Goal: Information Seeking & Learning: Learn about a topic

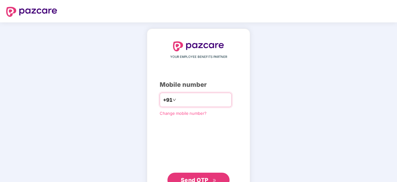
click at [217, 103] on input "number" at bounding box center [202, 100] width 51 height 10
type input "**********"
click at [202, 175] on span "Send OTP" at bounding box center [199, 179] width 36 height 9
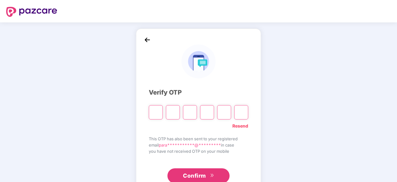
type input "*"
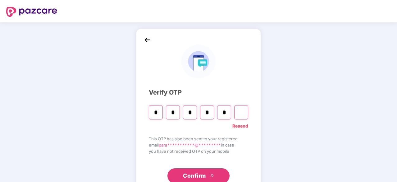
type input "*"
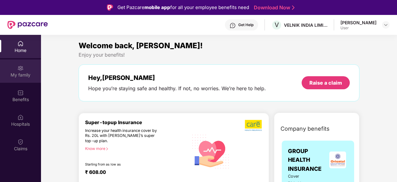
click at [18, 73] on div "My family" at bounding box center [20, 75] width 41 height 6
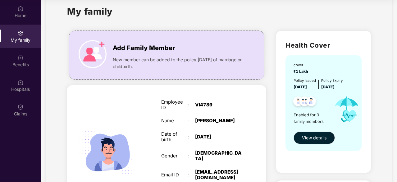
scroll to position [1, 0]
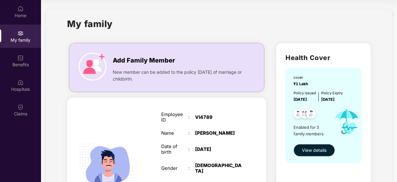
click at [325, 147] on span "View details" at bounding box center [314, 150] width 25 height 7
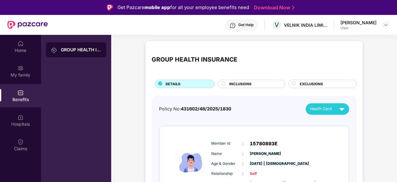
click at [256, 83] on div "INCLUSIONS" at bounding box center [254, 84] width 56 height 7
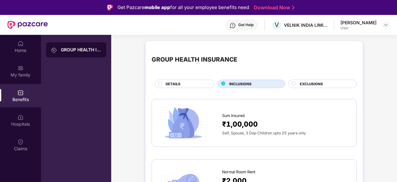
click at [188, 83] on div "DETAILS" at bounding box center [186, 84] width 49 height 7
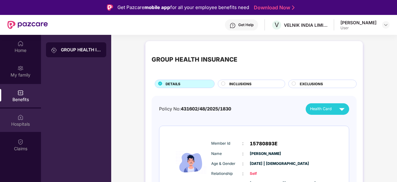
click at [27, 118] on div "Hospitals" at bounding box center [20, 119] width 41 height 23
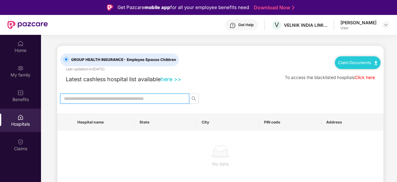
click at [100, 98] on input "text" at bounding box center [122, 98] width 116 height 7
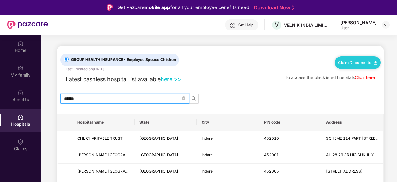
type input "******"
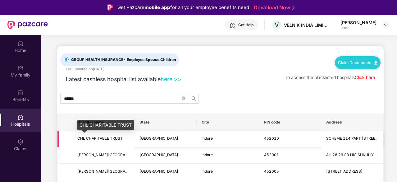
click at [114, 136] on span "CHL CHARITABLE TRUST" at bounding box center [99, 138] width 45 height 5
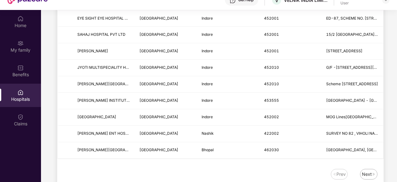
scroll to position [35, 0]
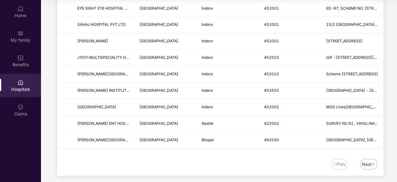
click at [367, 161] on div "Next" at bounding box center [367, 164] width 10 height 7
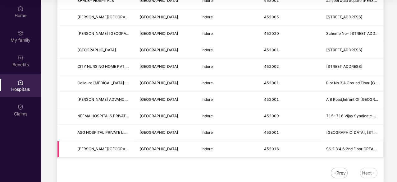
scroll to position [443, 0]
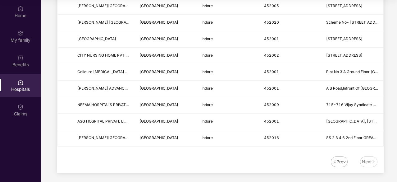
click at [337, 158] on div "Prev" at bounding box center [340, 161] width 9 height 7
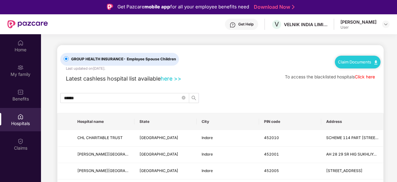
scroll to position [0, 0]
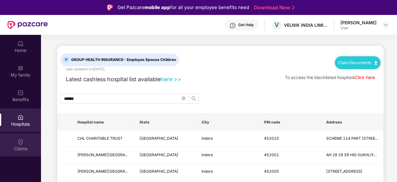
click at [20, 150] on div "Claims" at bounding box center [20, 148] width 41 height 6
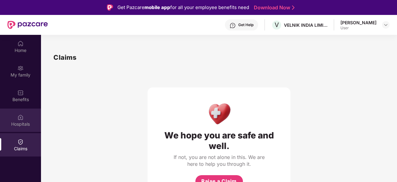
click at [13, 119] on div "Hospitals" at bounding box center [20, 119] width 41 height 23
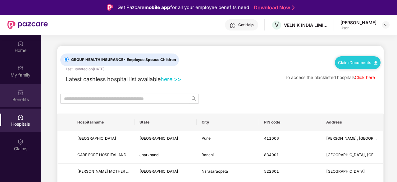
click at [23, 93] on img at bounding box center [20, 92] width 6 height 6
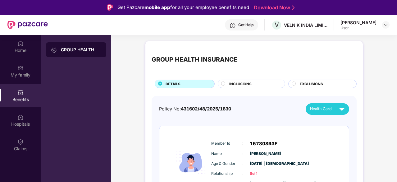
click at [229, 81] on span "INCLUSIONS" at bounding box center [240, 84] width 22 height 6
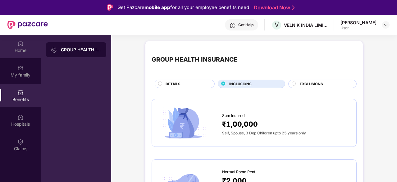
click at [19, 46] on img at bounding box center [20, 43] width 6 height 6
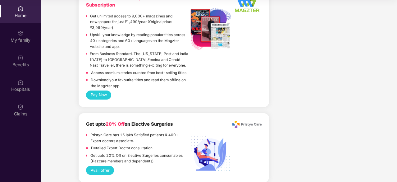
scroll to position [1338, 0]
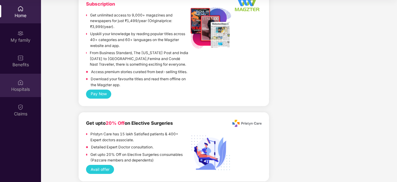
click at [25, 84] on div "Hospitals" at bounding box center [20, 85] width 41 height 23
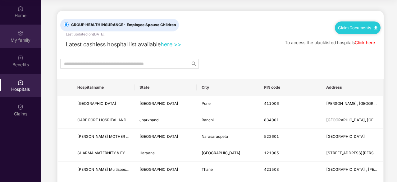
click at [19, 42] on div "My family" at bounding box center [20, 40] width 41 height 6
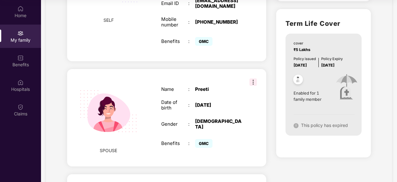
scroll to position [186, 0]
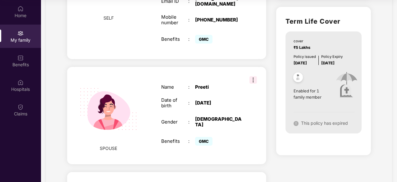
click at [304, 57] on div "Policy issued" at bounding box center [304, 57] width 22 height 6
drag, startPoint x: 304, startPoint y: 57, endPoint x: 294, endPoint y: 104, distance: 48.5
click at [304, 57] on div "Policy issued" at bounding box center [304, 57] width 22 height 6
click at [294, 123] on img at bounding box center [295, 123] width 5 height 5
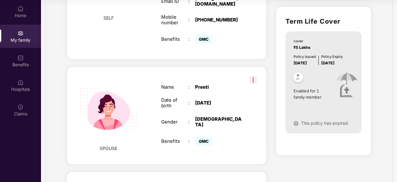
click at [350, 48] on div "cover ₹5 Lakhs" at bounding box center [323, 44] width 61 height 12
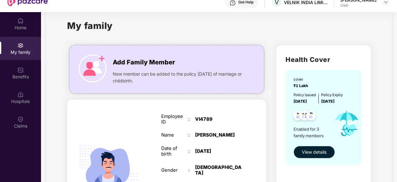
scroll to position [0, 0]
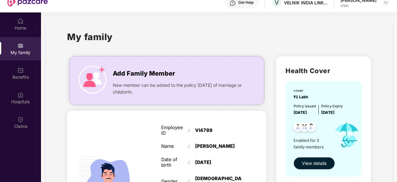
click at [313, 86] on div "cover ₹1 Lakh Policy issued [DATE] Policy Expiry [DATE] Enabled for 3 family me…" at bounding box center [323, 128] width 76 height 95
click at [308, 163] on span "View details" at bounding box center [314, 163] width 25 height 7
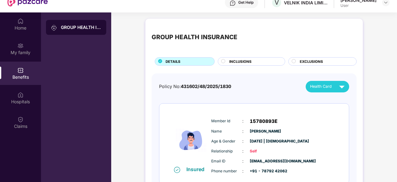
click at [328, 59] on div "EXCLUSIONS" at bounding box center [325, 62] width 57 height 7
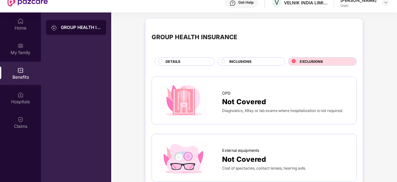
click at [268, 152] on div "External equipments" at bounding box center [286, 148] width 128 height 9
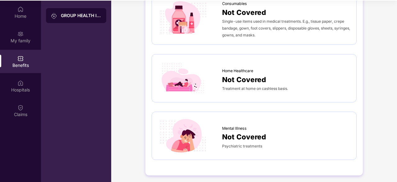
scroll to position [35, 0]
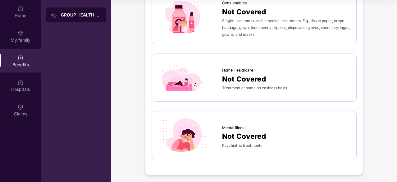
click at [322, 37] on div "Consumables Not Covered Single-use items used in medical treatments. E.g., tiss…" at bounding box center [254, 17] width 205 height 54
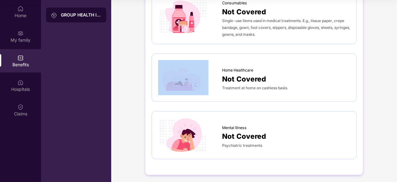
click at [322, 37] on div "Consumables Not Covered Single-use items used in medical treatments. E.g., tiss…" at bounding box center [254, 17] width 205 height 54
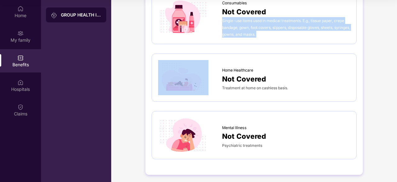
drag, startPoint x: 322, startPoint y: 37, endPoint x: 333, endPoint y: 31, distance: 12.6
click at [333, 31] on div "Consumables Not Covered Single-use items used in medical treatments. E.g., tiss…" at bounding box center [254, 17] width 205 height 54
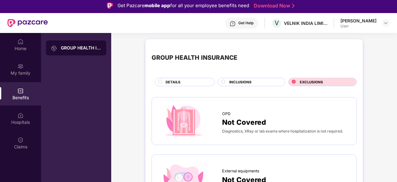
scroll to position [0, 0]
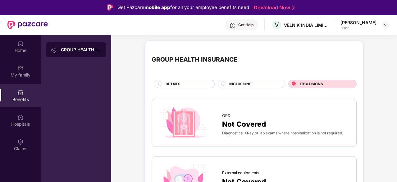
click at [237, 83] on span "INCLUSIONS" at bounding box center [240, 84] width 22 height 6
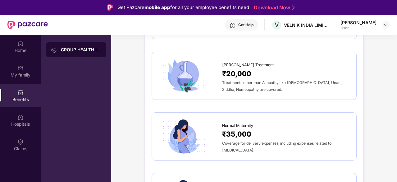
scroll to position [633, 0]
click at [251, 112] on div "Normal Maternity ₹35,000 Coverage for delivery expenses, including expenses rel…" at bounding box center [254, 136] width 205 height 48
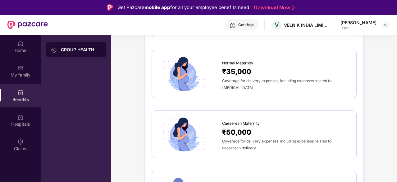
scroll to position [708, 0]
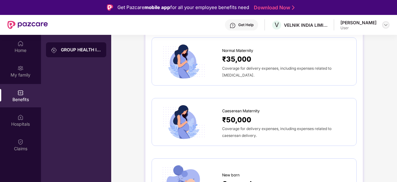
click at [383, 26] on div at bounding box center [385, 24] width 7 height 7
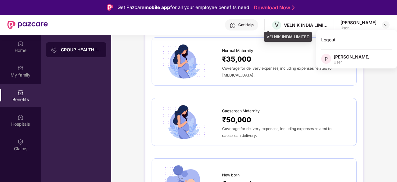
click at [299, 25] on div "VELNIK INDIA LIMITED" at bounding box center [305, 25] width 43 height 6
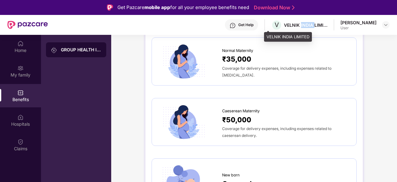
click at [299, 25] on div "VELNIK INDIA LIMITED" at bounding box center [305, 25] width 43 height 6
